Goal: Information Seeking & Learning: Learn about a topic

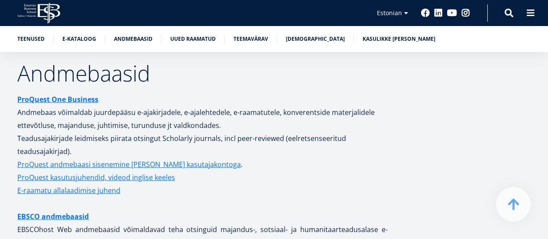
scroll to position [1723, 0]
click at [82, 95] on strong "ProQuest One Business" at bounding box center [57, 100] width 81 height 10
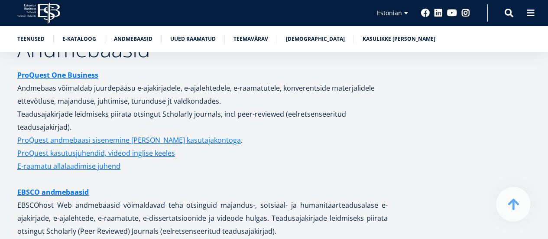
click at [160, 134] on link "ProQuest andmebaasi sisenemine [PERSON_NAME] kasutajakontoga" at bounding box center [129, 140] width 224 height 13
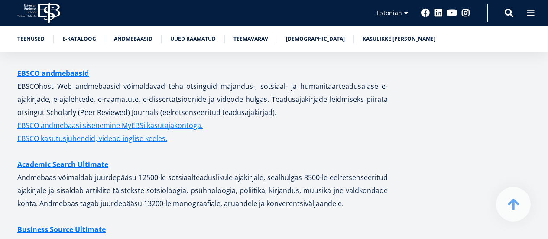
scroll to position [1853, 0]
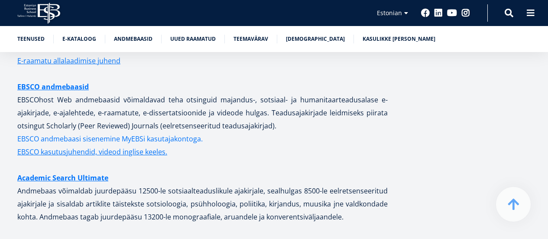
click at [93, 132] on link "EBSCO andmebaasi sisenemine MyEBSi kasutajakontoga." at bounding box center [110, 138] width 186 height 13
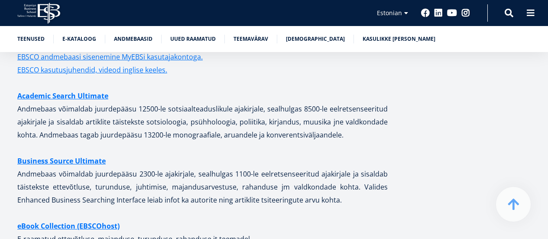
scroll to position [1934, 0]
